Goal: Transaction & Acquisition: Register for event/course

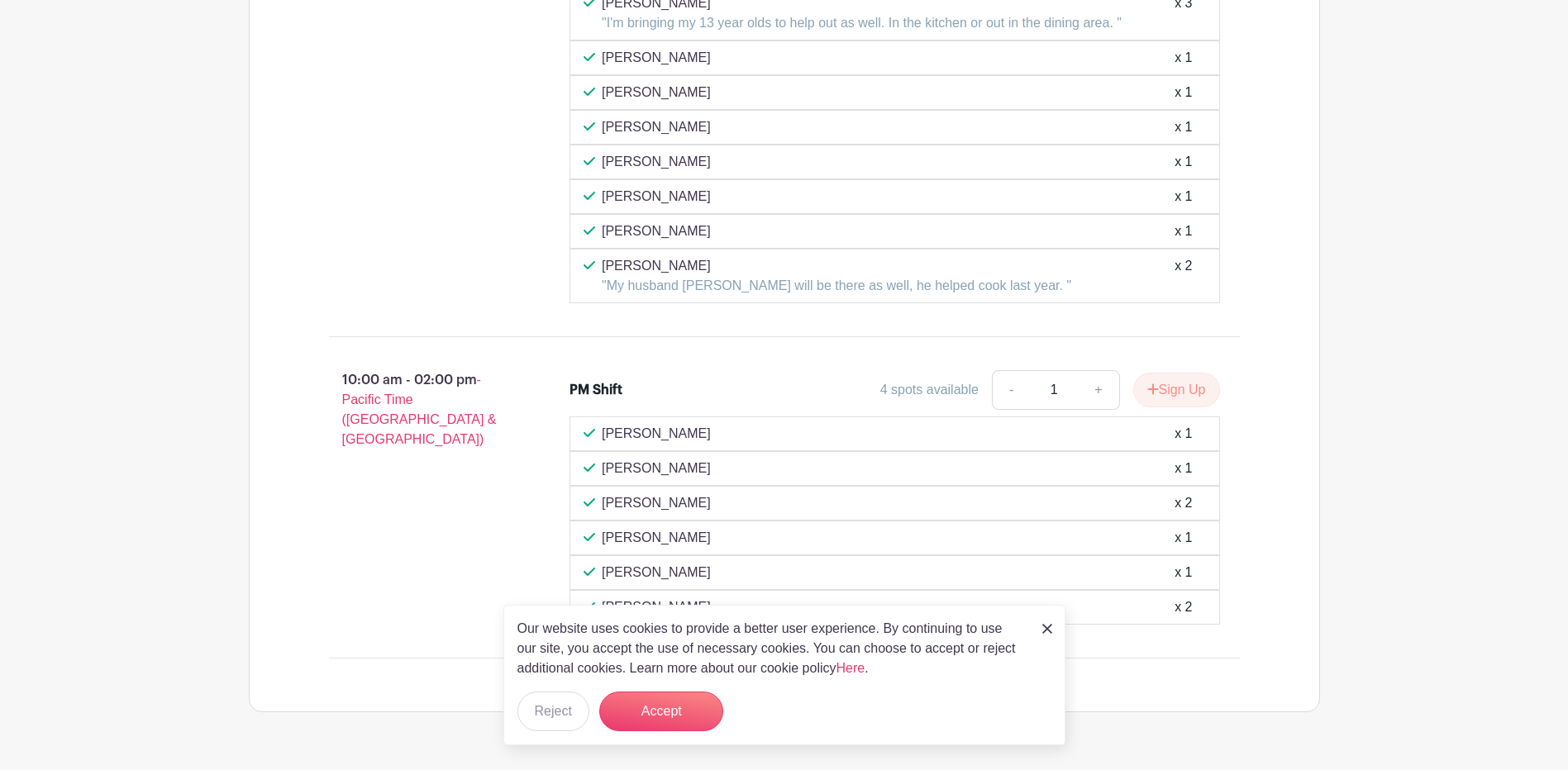
scroll to position [1150, 0]
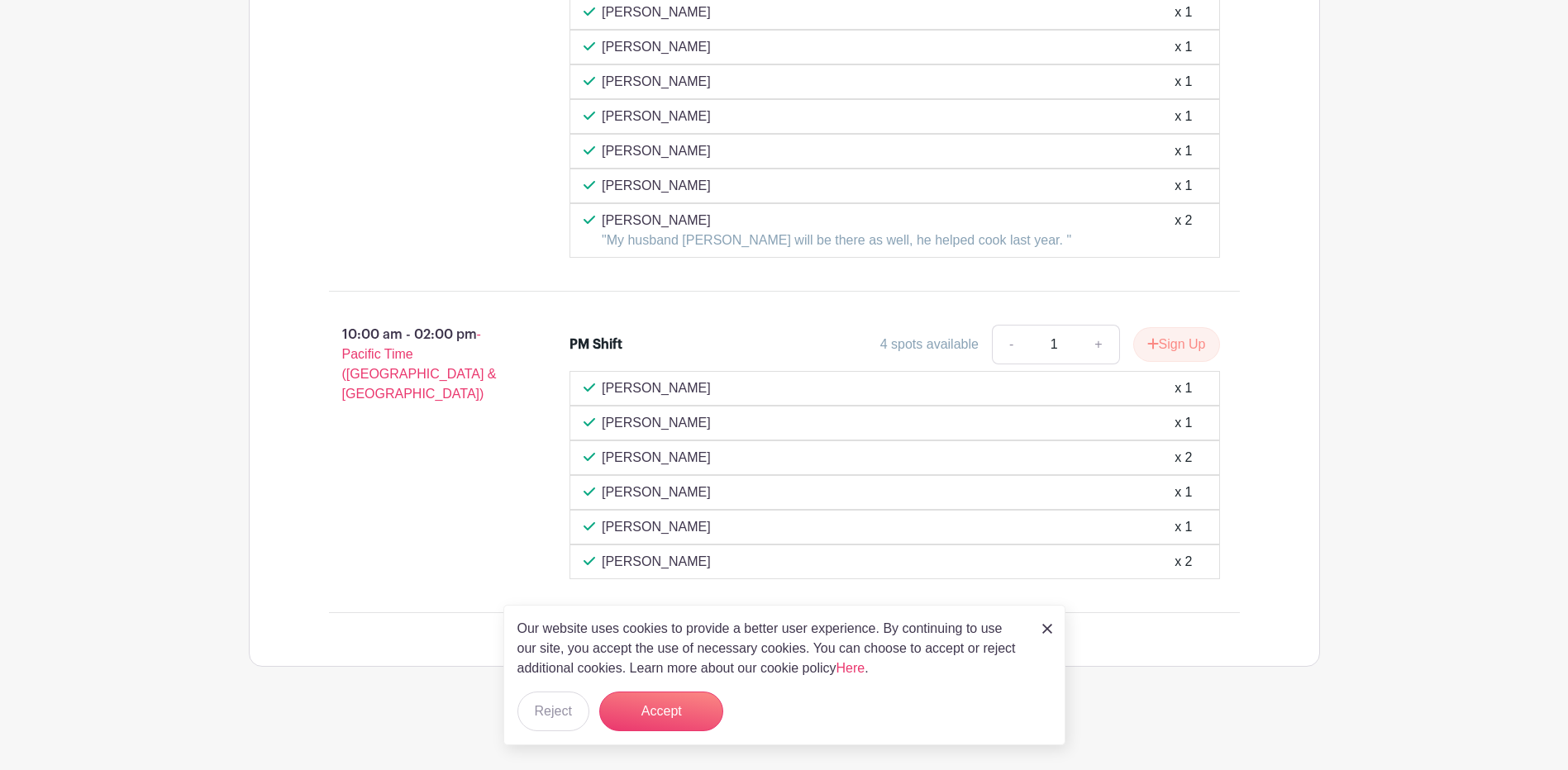
click at [1048, 628] on img at bounding box center [1047, 629] width 10 height 10
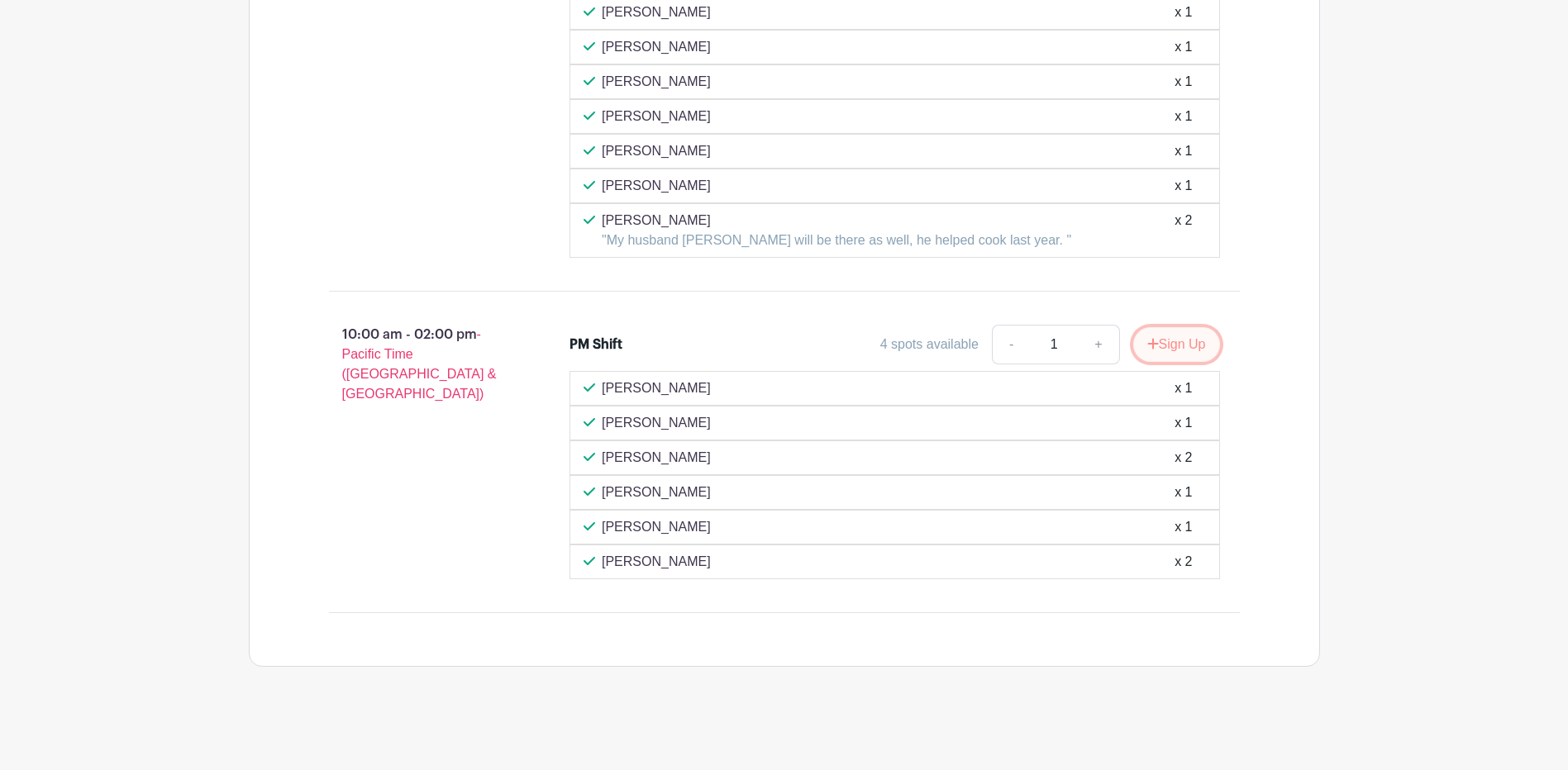
click at [1170, 342] on button "Sign Up" at bounding box center [1176, 345] width 87 height 35
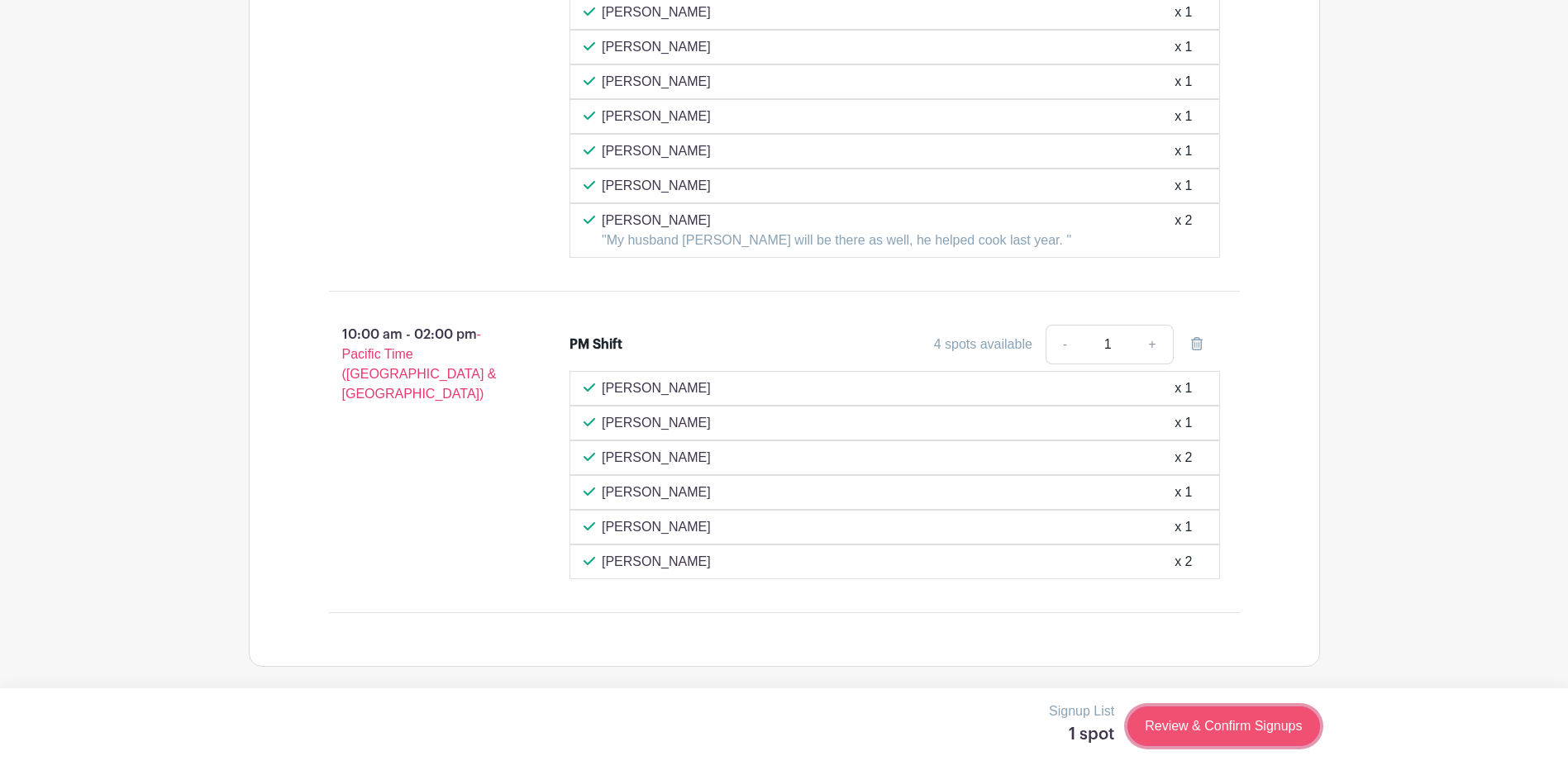
click at [1230, 725] on link "Review & Confirm Signups" at bounding box center [1223, 726] width 192 height 40
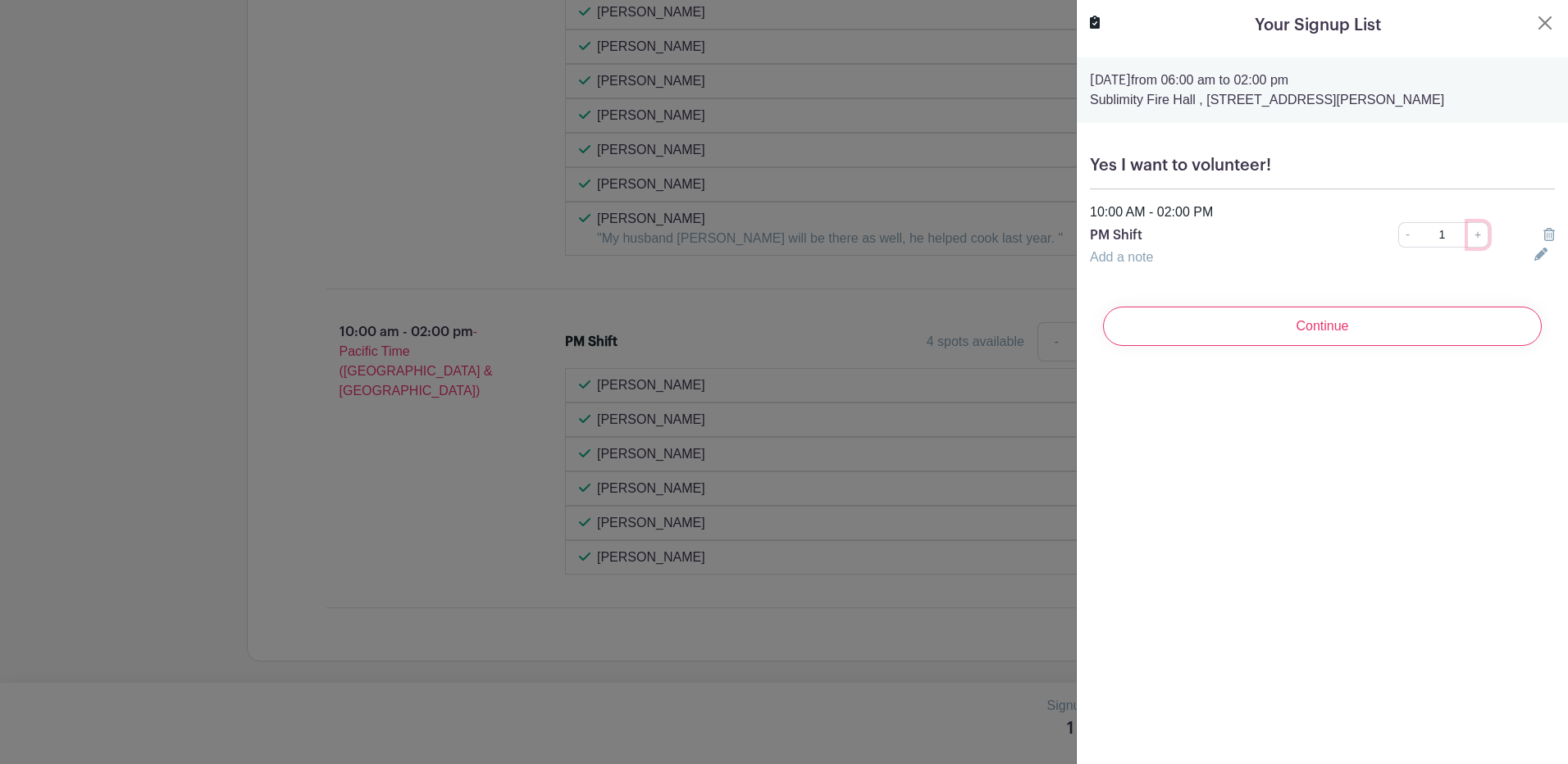
click at [1469, 234] on link "+" at bounding box center [1478, 234] width 20 height 25
click at [1470, 233] on link "+" at bounding box center [1478, 234] width 20 height 25
type input "3"
click at [1535, 250] on icon at bounding box center [1542, 255] width 14 height 14
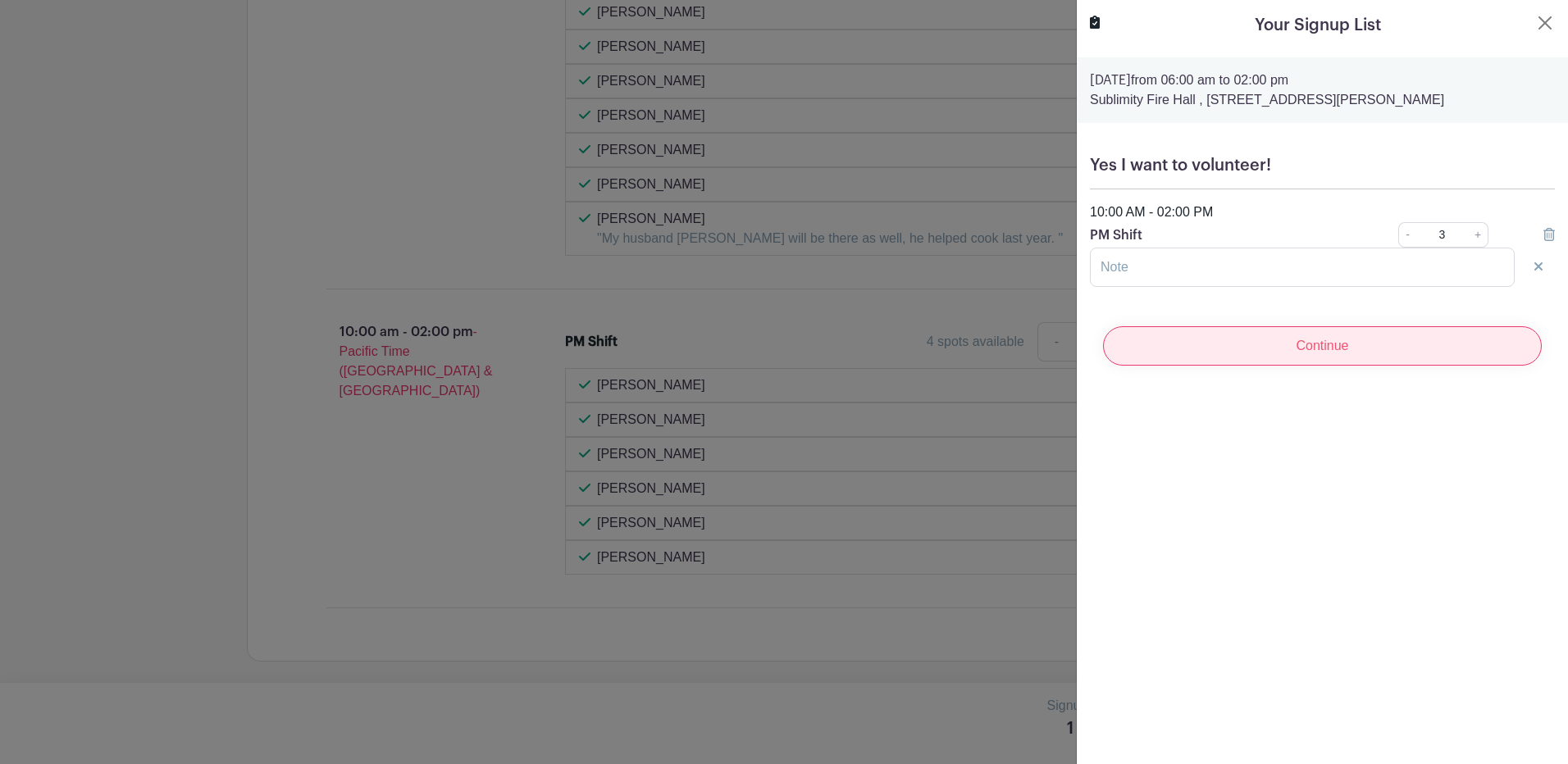
click at [1298, 345] on input "Continue" at bounding box center [1322, 345] width 439 height 40
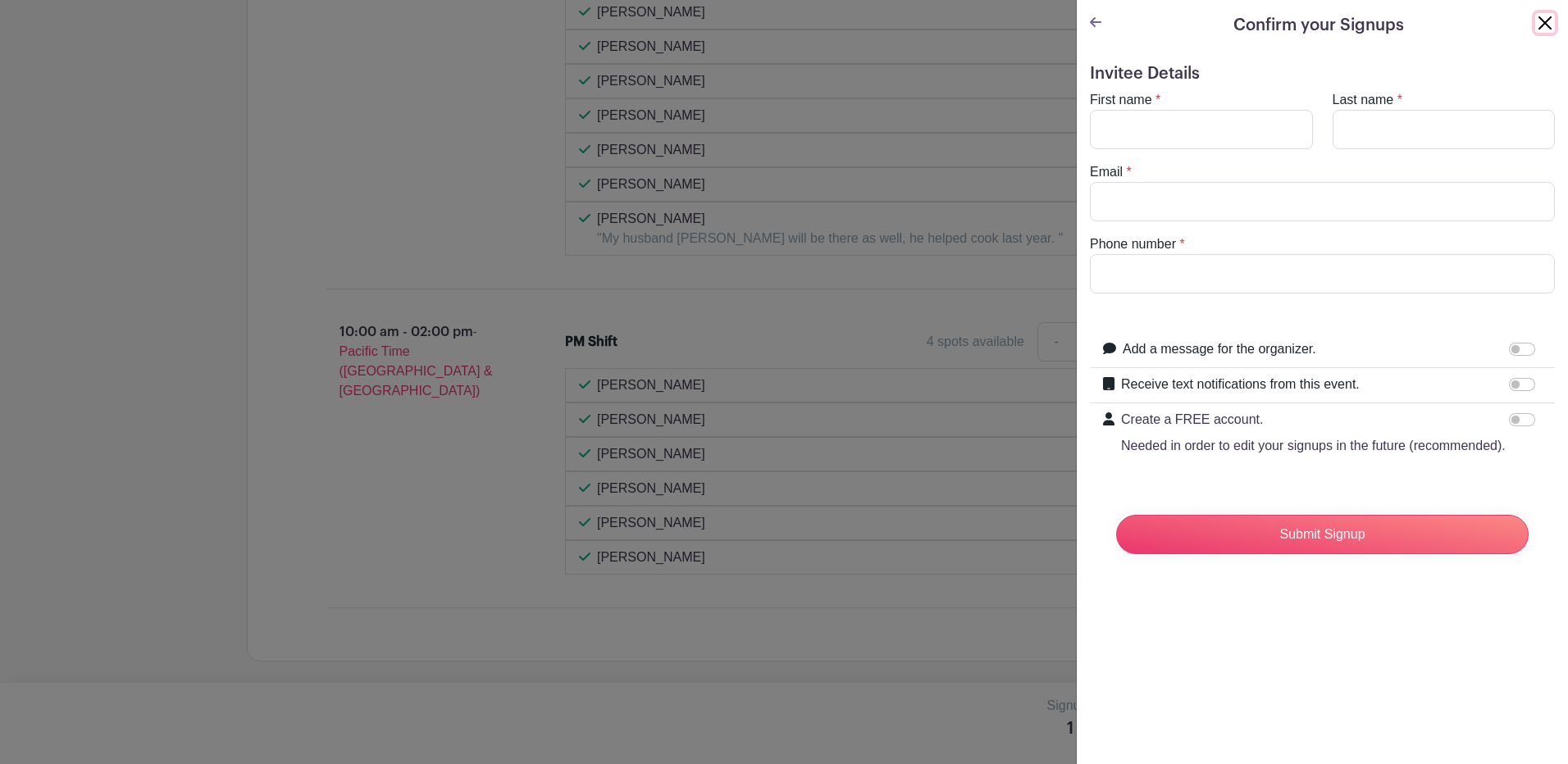
click at [1535, 23] on button "Close" at bounding box center [1545, 23] width 19 height 19
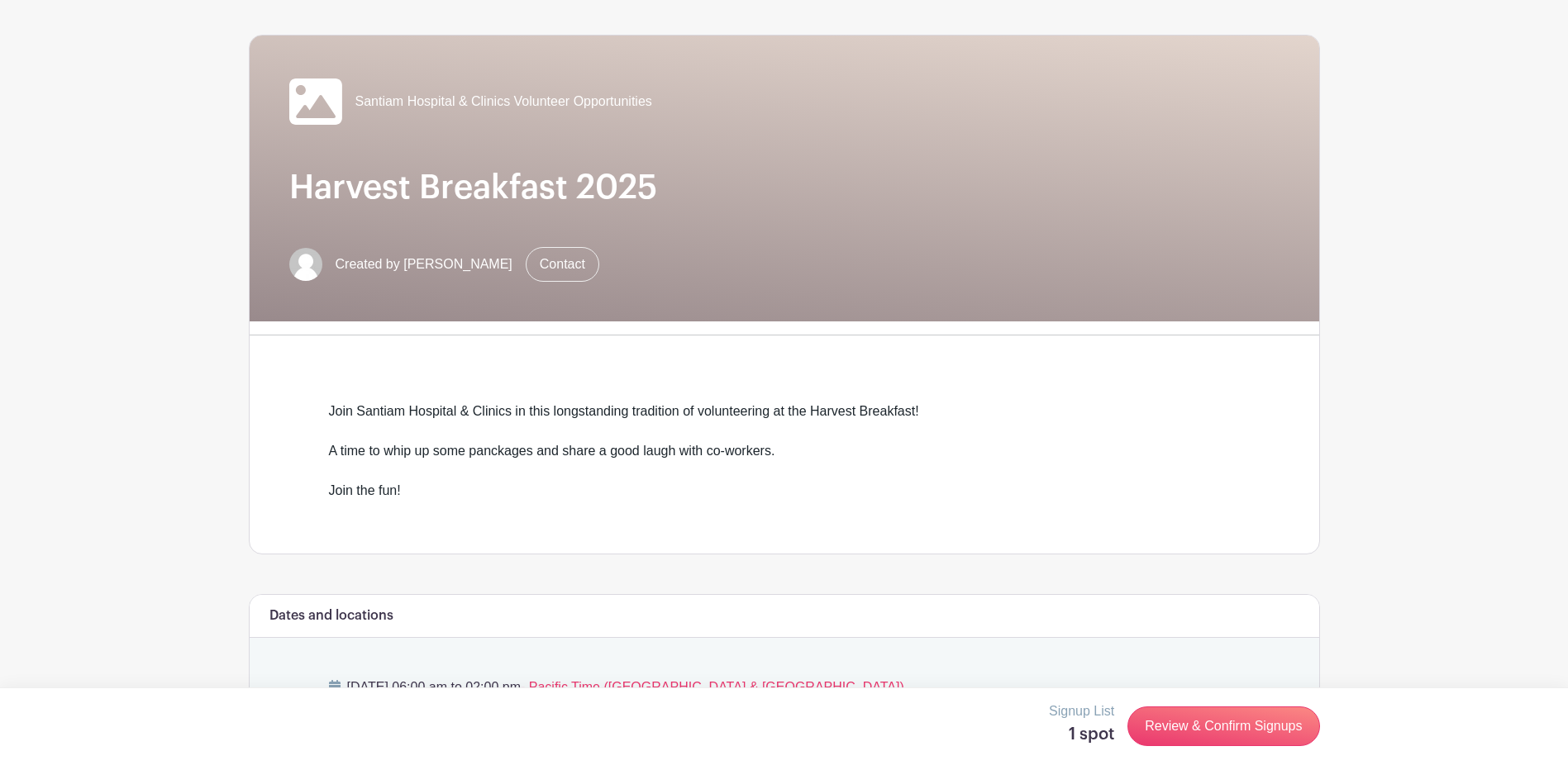
scroll to position [75, 0]
